Goal: Find specific page/section: Find specific page/section

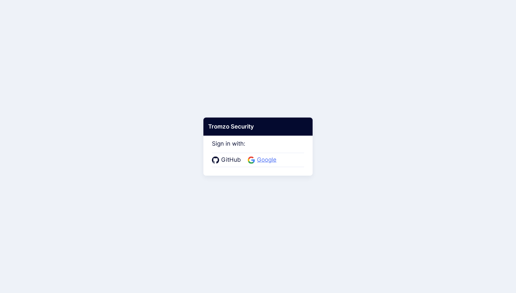
click at [265, 163] on span "Google" at bounding box center [267, 159] width 24 height 9
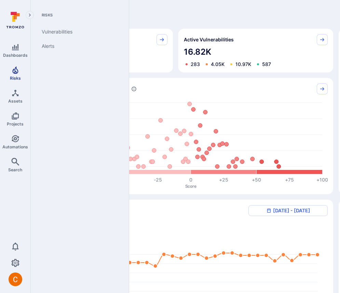
click at [17, 74] on link "Risks" at bounding box center [15, 73] width 30 height 20
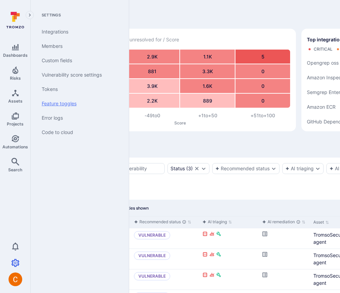
click at [78, 103] on link "Feature toggles" at bounding box center [78, 103] width 84 height 14
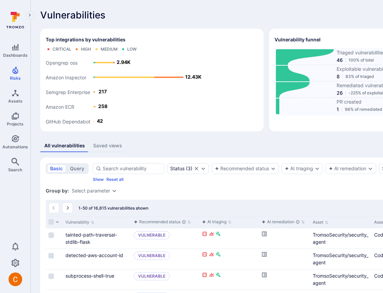
click at [193, 20] on div "Vulnerabilities Hide overview Add vulnerability" at bounding box center [261, 15] width 442 height 11
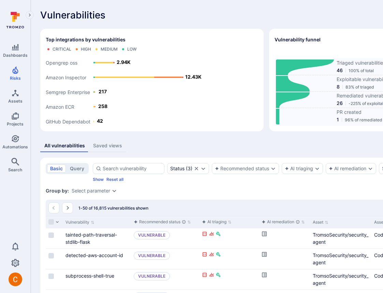
click at [243, 10] on div "Vulnerabilities Hide overview Add vulnerability" at bounding box center [261, 15] width 442 height 11
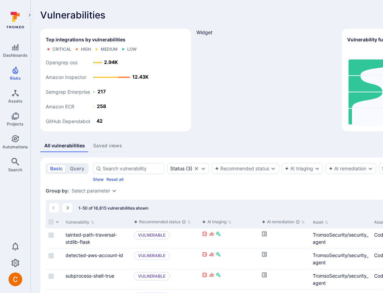
click at [217, 72] on div "Widget" at bounding box center [267, 80] width 140 height 102
click at [212, 59] on div "AiTriaging" at bounding box center [267, 80] width 140 height 102
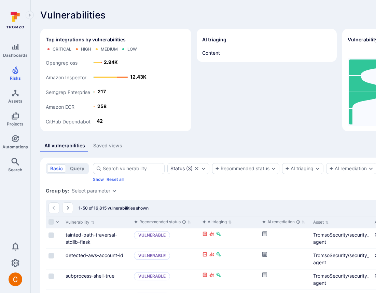
click at [197, 84] on div "AI triaging Content" at bounding box center [267, 80] width 140 height 102
click at [231, 119] on div "AI triaging Content" at bounding box center [267, 80] width 140 height 102
click at [233, 86] on div "AI triaging Content" at bounding box center [267, 80] width 140 height 102
click at [213, 107] on div "AI triaging Content" at bounding box center [267, 80] width 140 height 102
click at [222, 68] on div "AI triaging Content" at bounding box center [267, 80] width 140 height 102
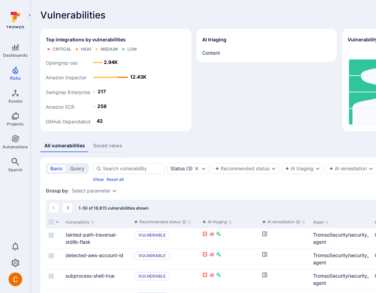
click at [219, 116] on div "AI triaging Content" at bounding box center [267, 80] width 140 height 102
